Goal: Answer question/provide support

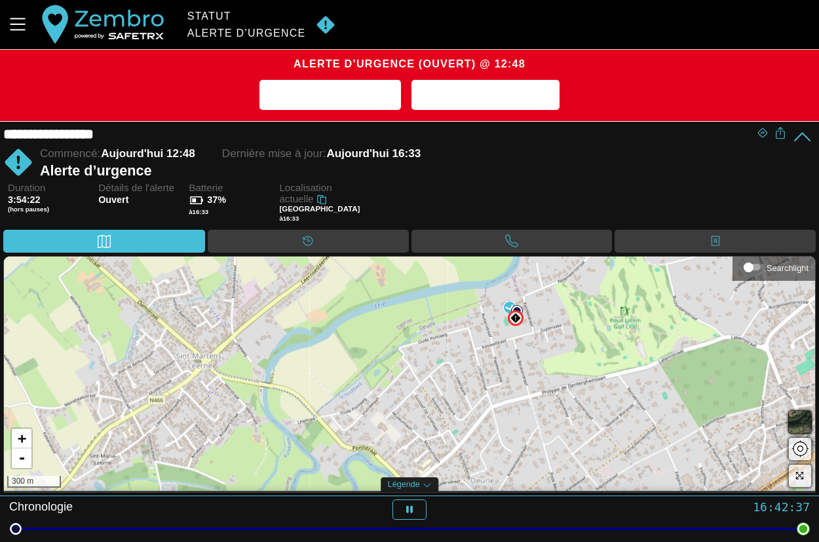
drag, startPoint x: 586, startPoint y: 426, endPoint x: 549, endPoint y: 323, distance: 110.0
click at [549, 323] on div "+ - 300 m" at bounding box center [409, 374] width 811 height 235
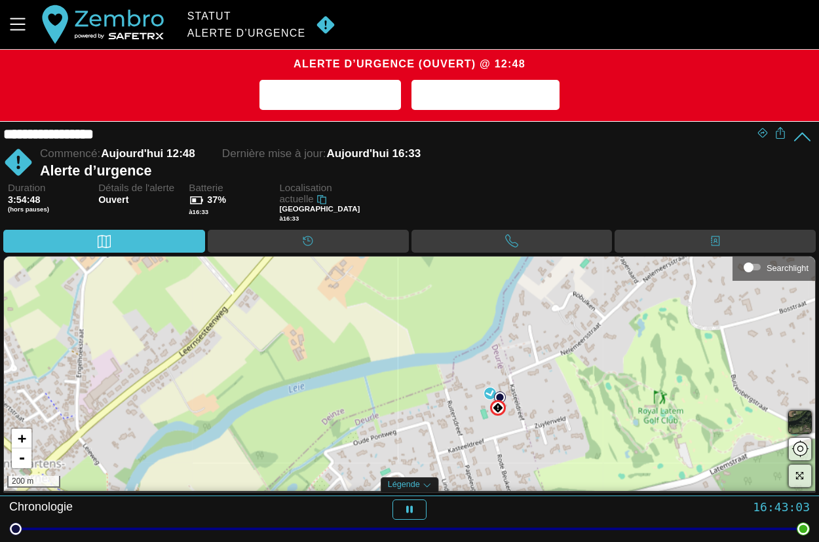
drag, startPoint x: 474, startPoint y: 297, endPoint x: 469, endPoint y: 398, distance: 101.7
click at [469, 398] on div "+ - 200 m" at bounding box center [409, 374] width 811 height 235
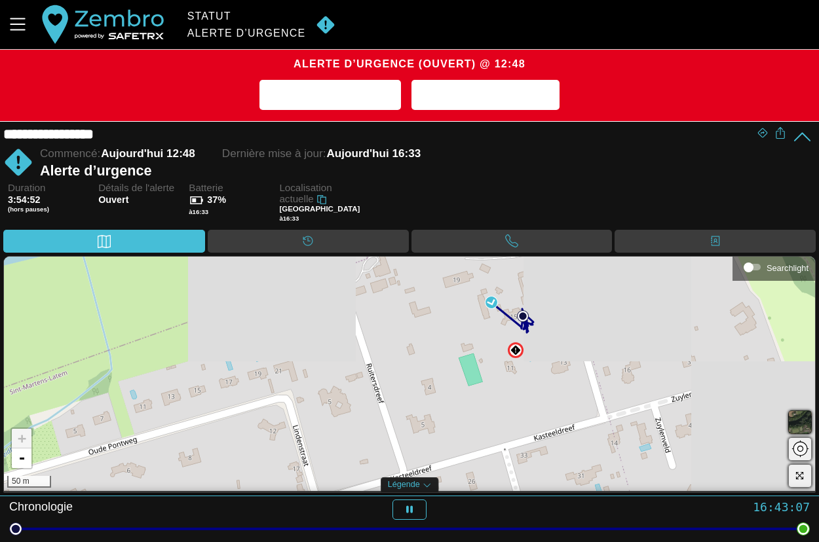
drag, startPoint x: 537, startPoint y: 413, endPoint x: 539, endPoint y: 330, distance: 83.2
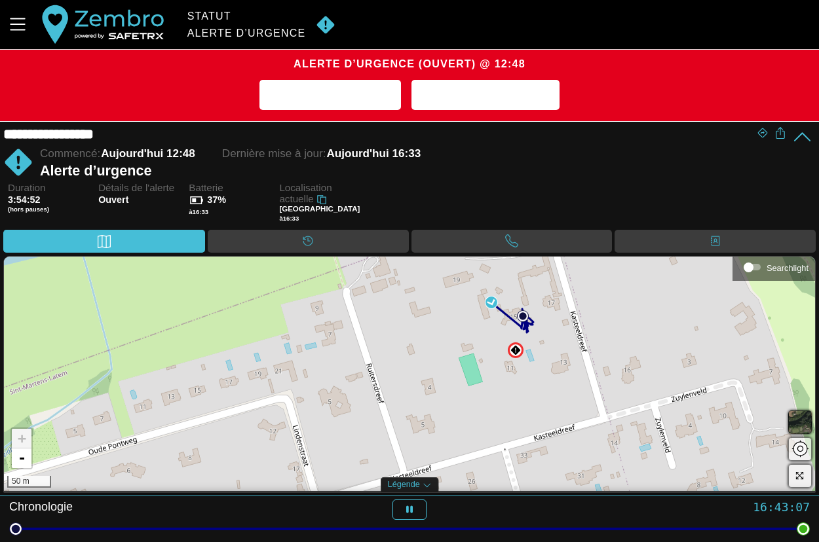
click at [539, 330] on div "+ - 50 m" at bounding box center [409, 374] width 811 height 235
click at [451, 86] on span "Résoudre l'alerte" at bounding box center [486, 96] width 128 height 20
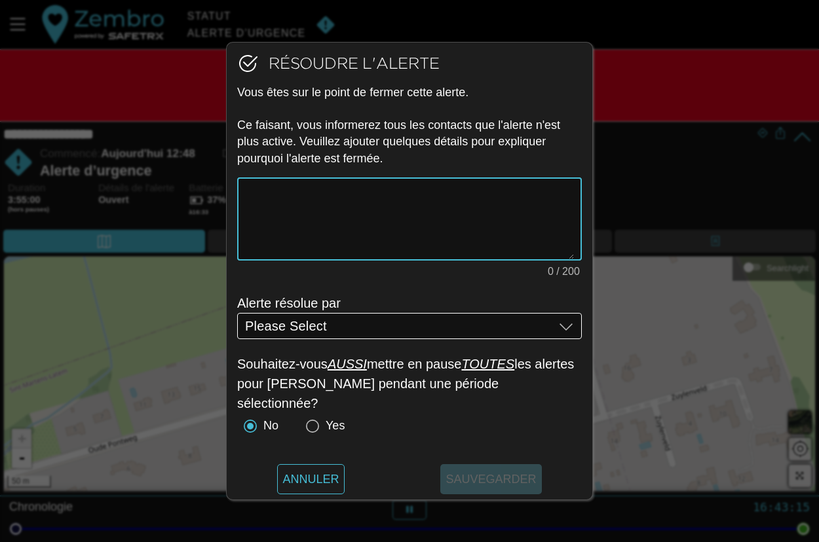
click at [341, 320] on div "Please Select Please Select" at bounding box center [399, 326] width 309 height 26
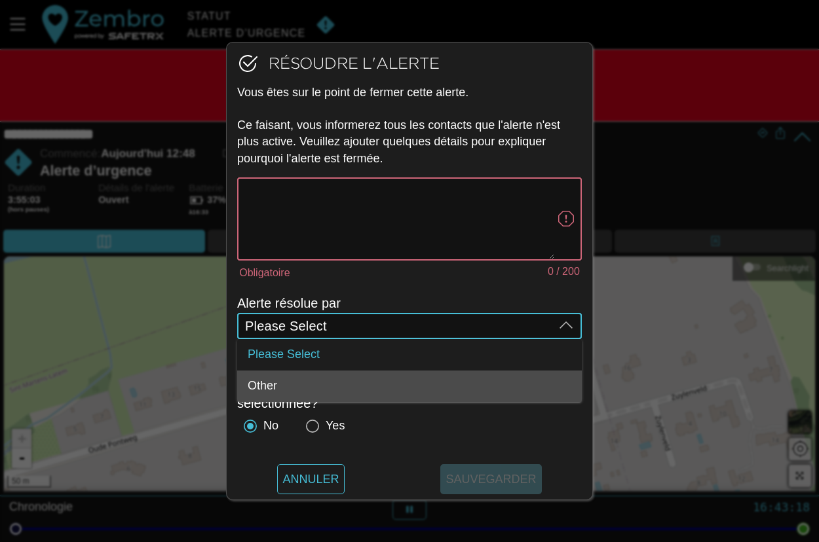
click at [318, 383] on div "Other" at bounding box center [410, 386] width 324 height 14
type input "Other"
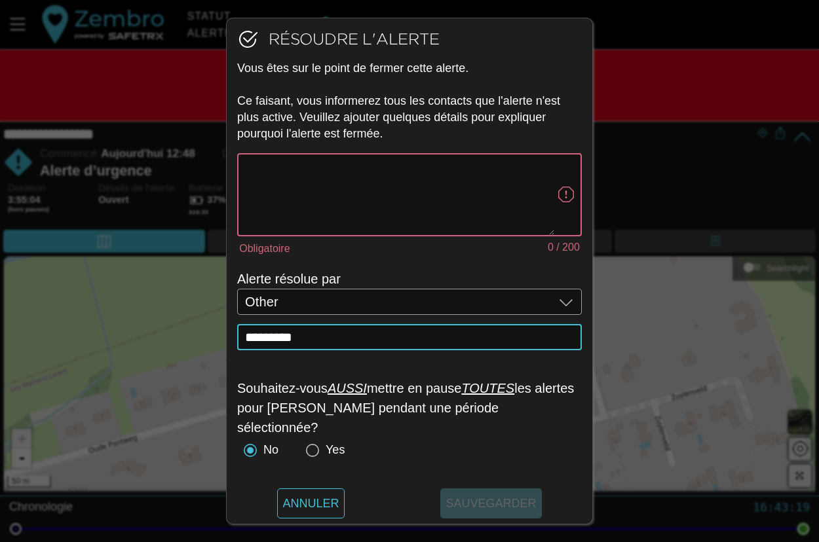
click at [318, 190] on textarea "Obligatoire 0 / 200" at bounding box center [399, 195] width 309 height 81
click at [333, 336] on input "*********" at bounding box center [409, 337] width 329 height 26
click at [314, 170] on textarea "Obligatoire 0 / 200" at bounding box center [399, 195] width 309 height 81
click at [389, 168] on textarea "Obligatoire 0 / 200" at bounding box center [399, 195] width 309 height 81
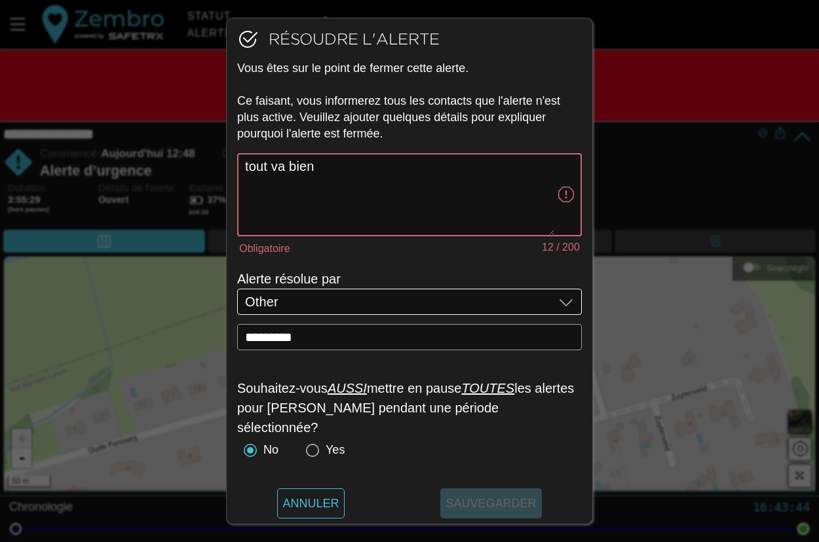
type textarea "tout va bien"
click at [300, 305] on div "Other Other" at bounding box center [399, 302] width 309 height 26
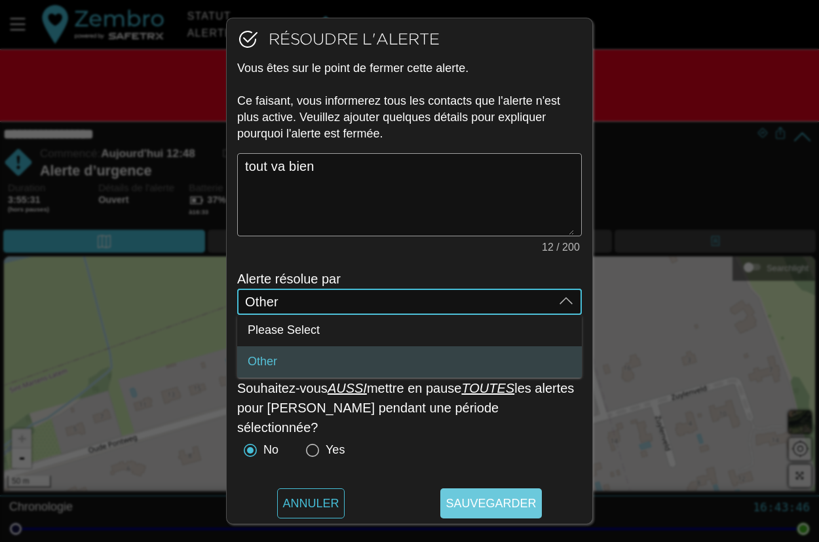
click at [473, 504] on span "Sauvegarder" at bounding box center [490, 504] width 90 height 30
